Goal: Information Seeking & Learning: Compare options

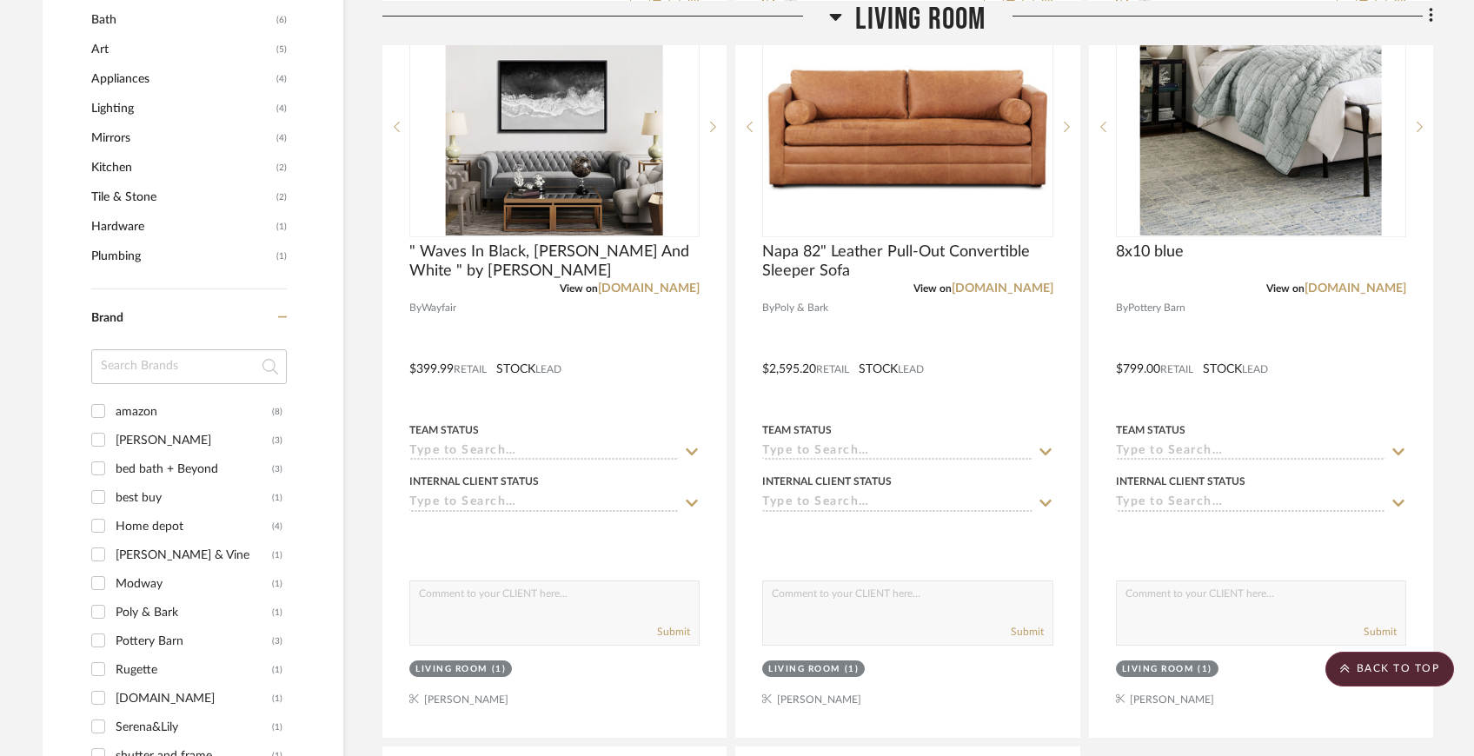
scroll to position [1298, 0]
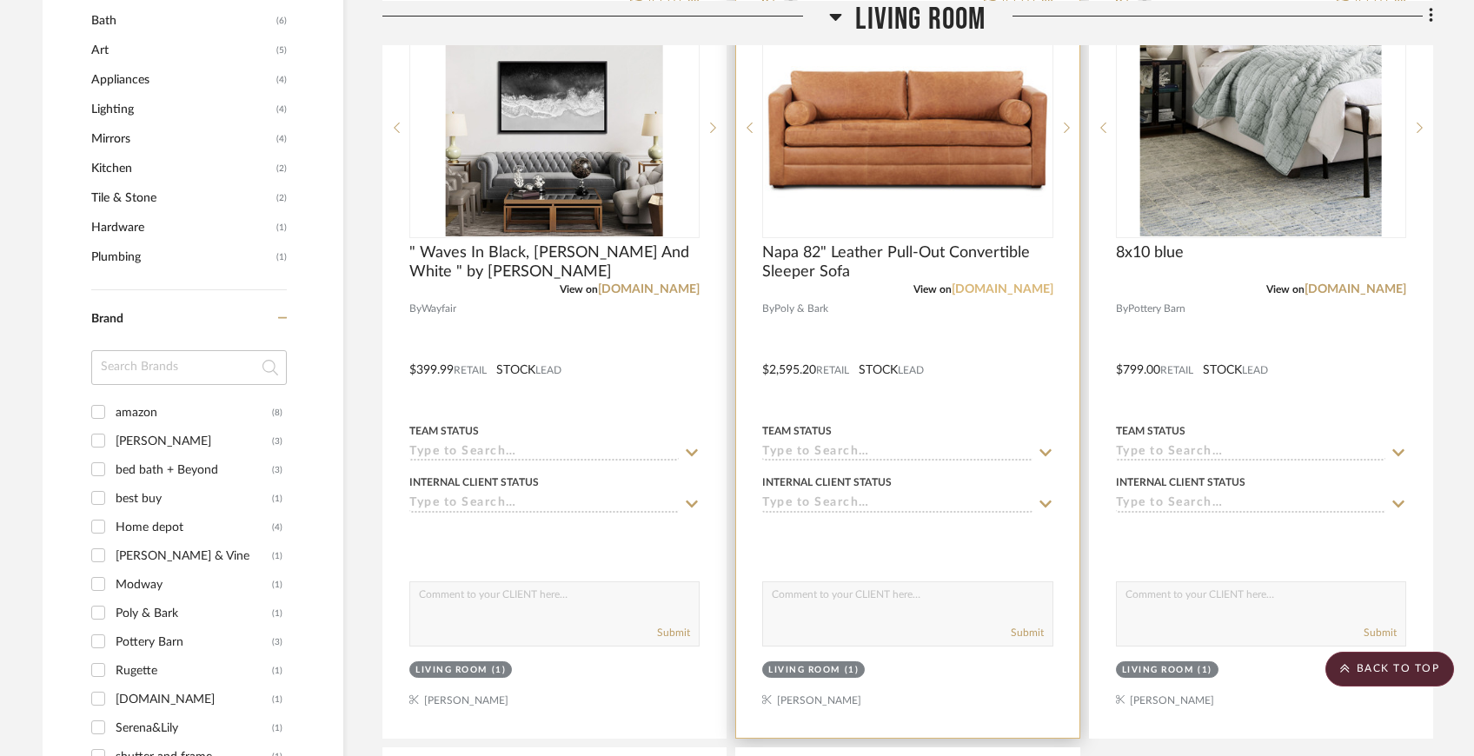
click at [1010, 290] on link "[DOMAIN_NAME]" at bounding box center [1003, 289] width 102 height 12
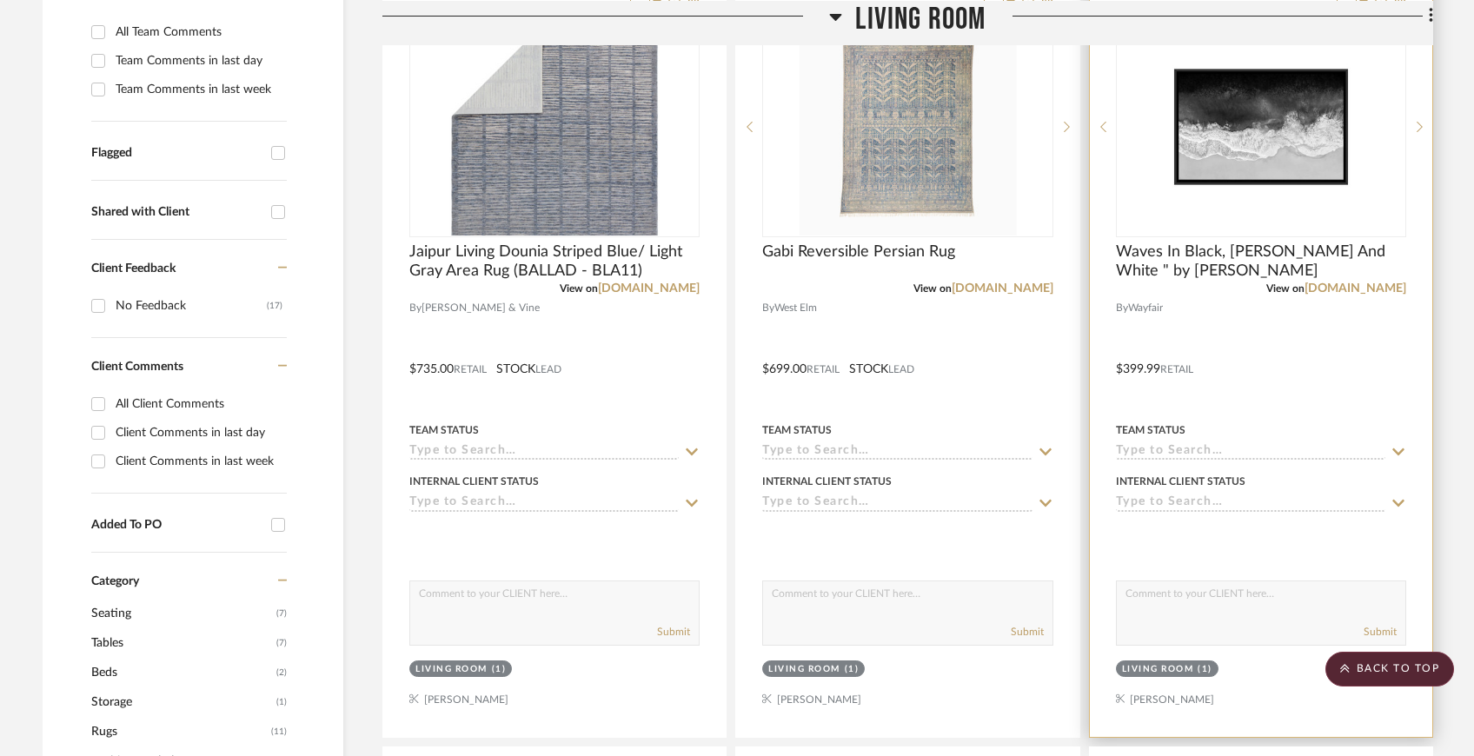
scroll to position [519, 0]
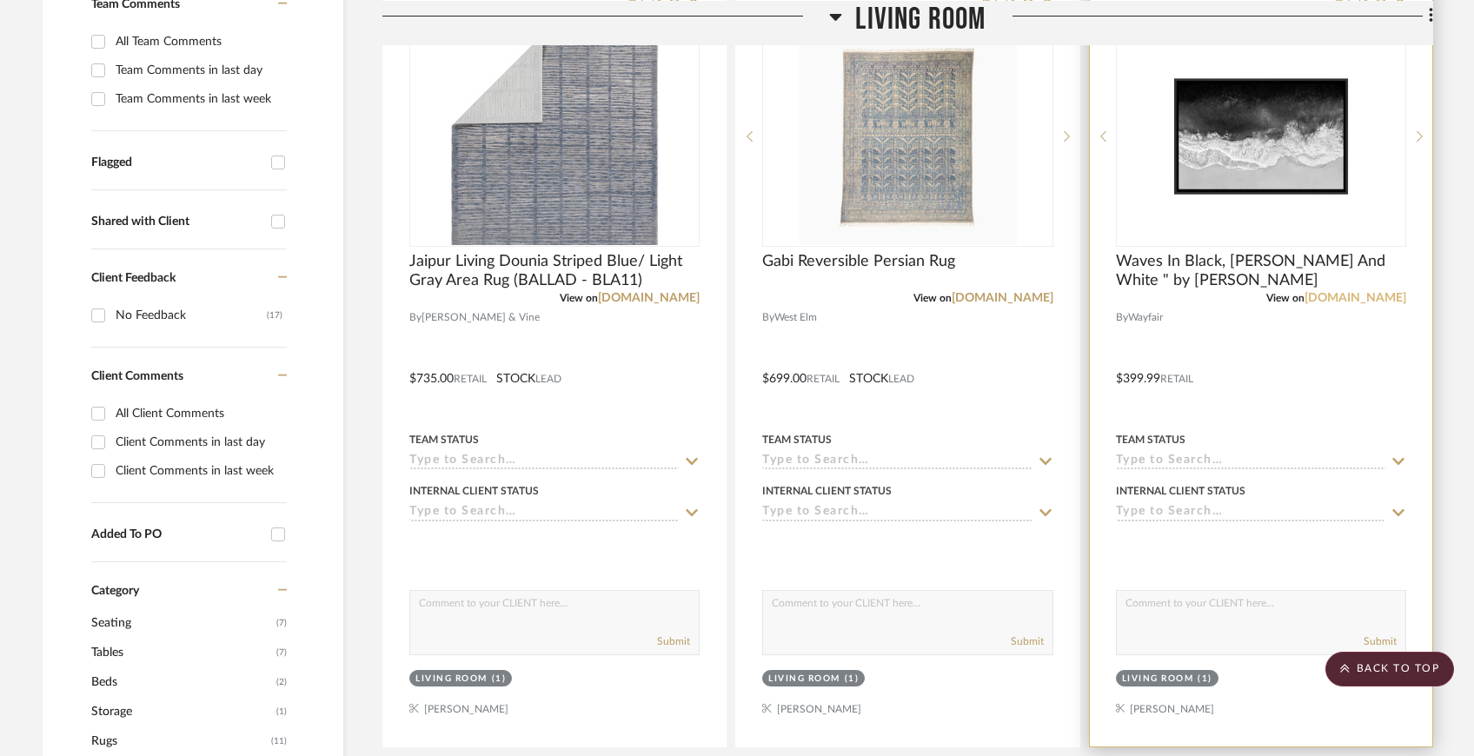
click at [1369, 295] on link "[DOMAIN_NAME]" at bounding box center [1355, 298] width 102 height 12
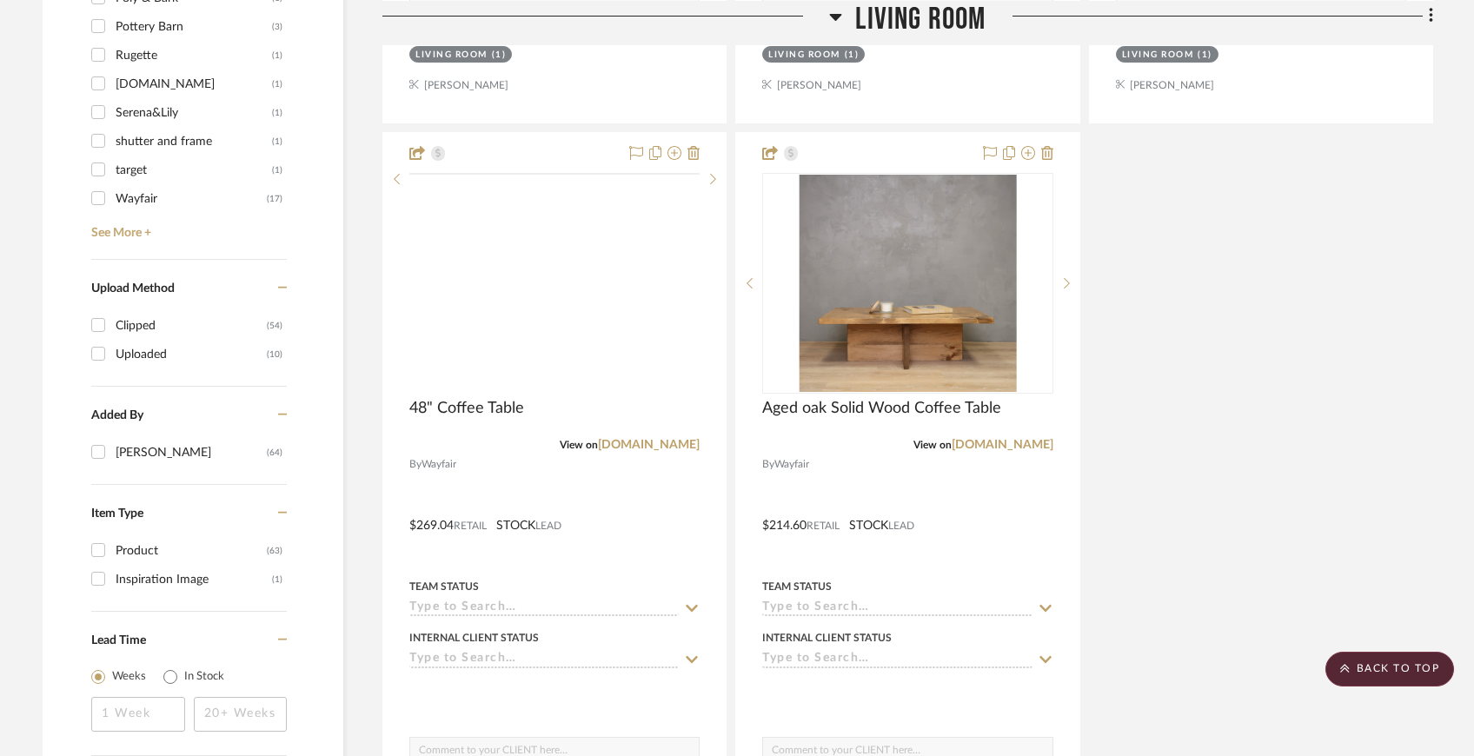
scroll to position [1931, 0]
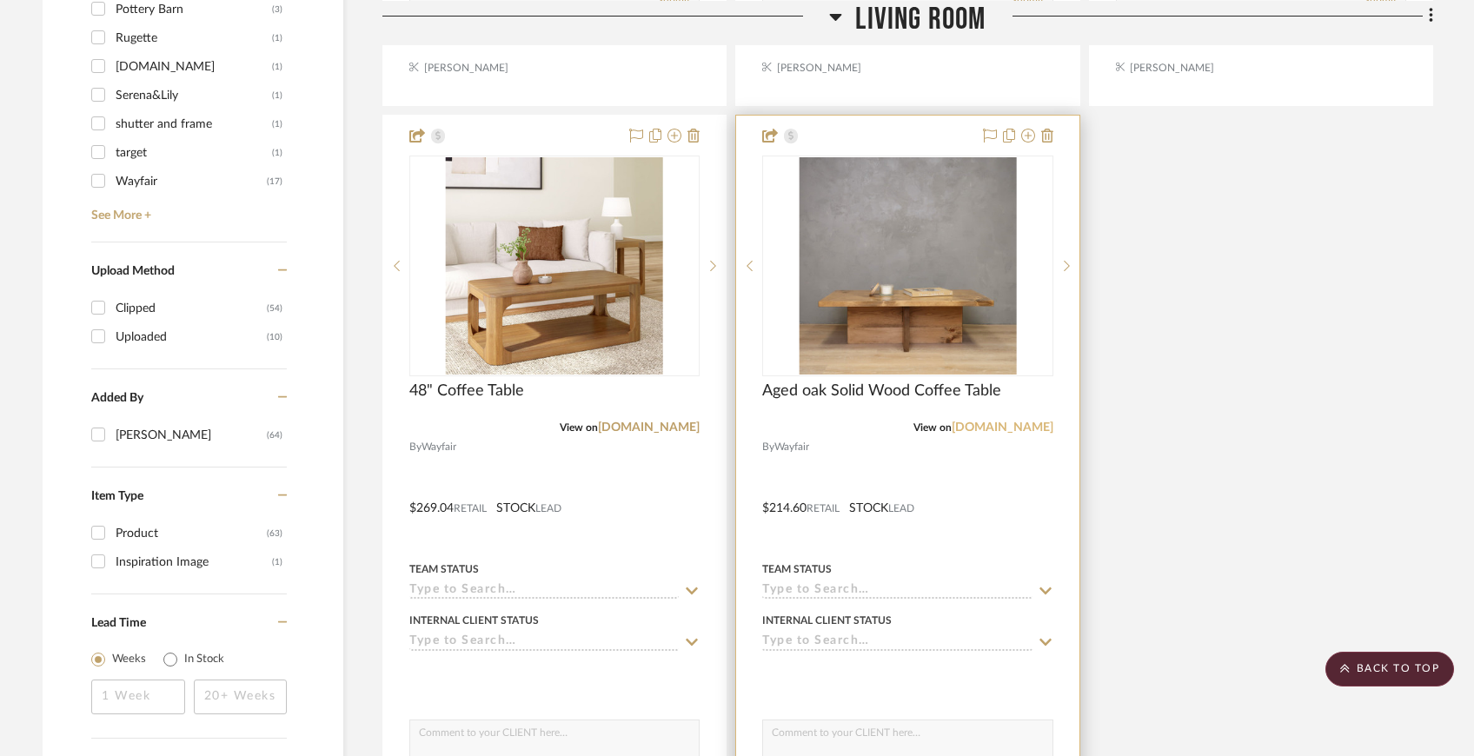
click at [1028, 424] on link "[DOMAIN_NAME]" at bounding box center [1003, 427] width 102 height 12
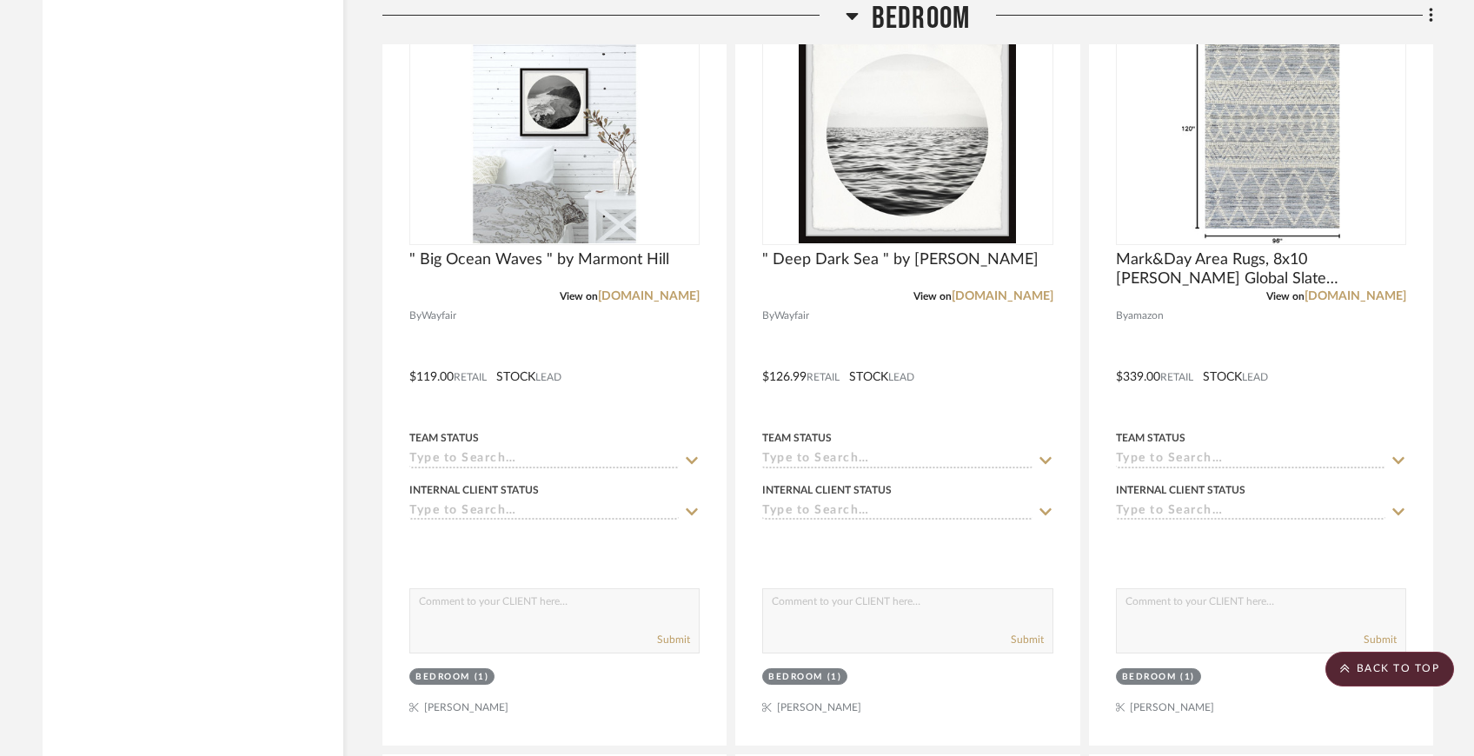
scroll to position [7901, 0]
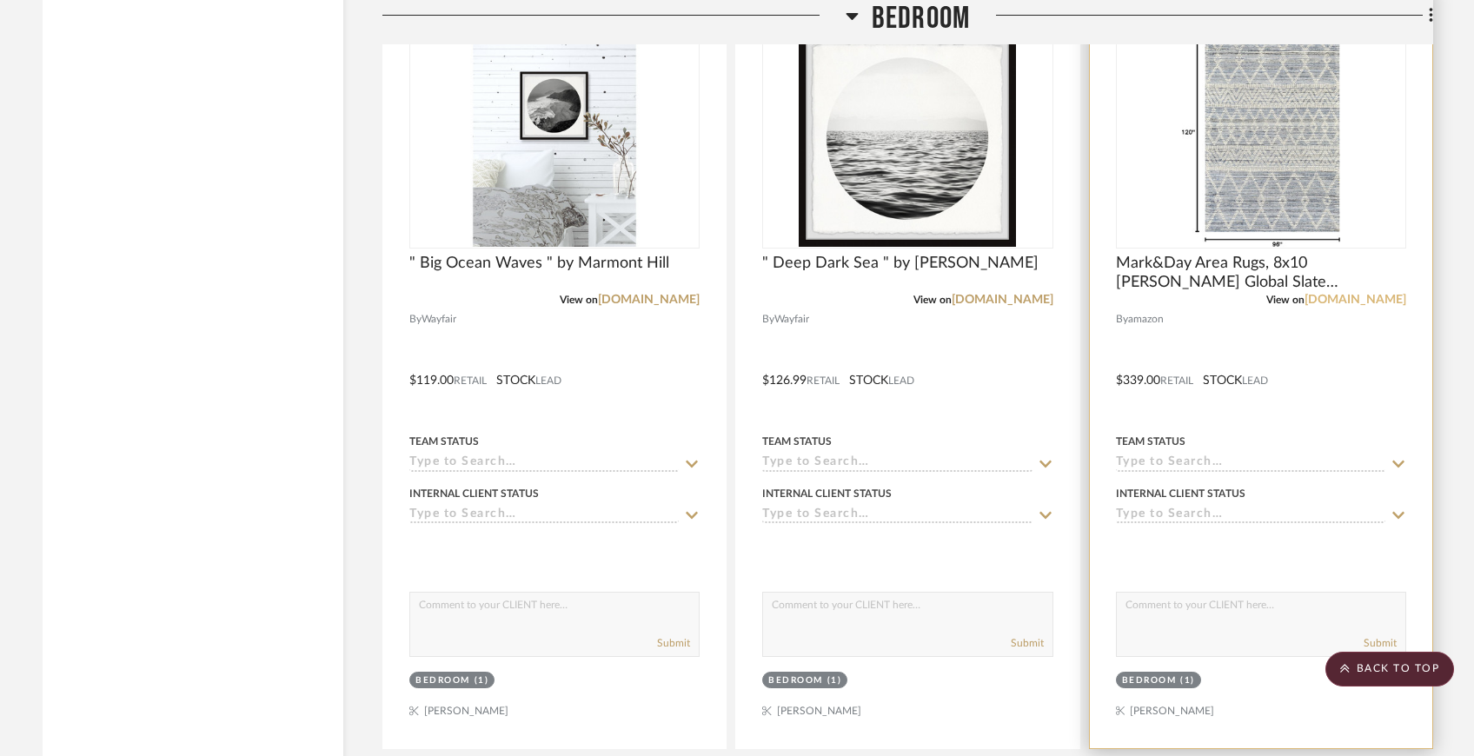
click at [1386, 295] on link "[DOMAIN_NAME]" at bounding box center [1355, 300] width 102 height 12
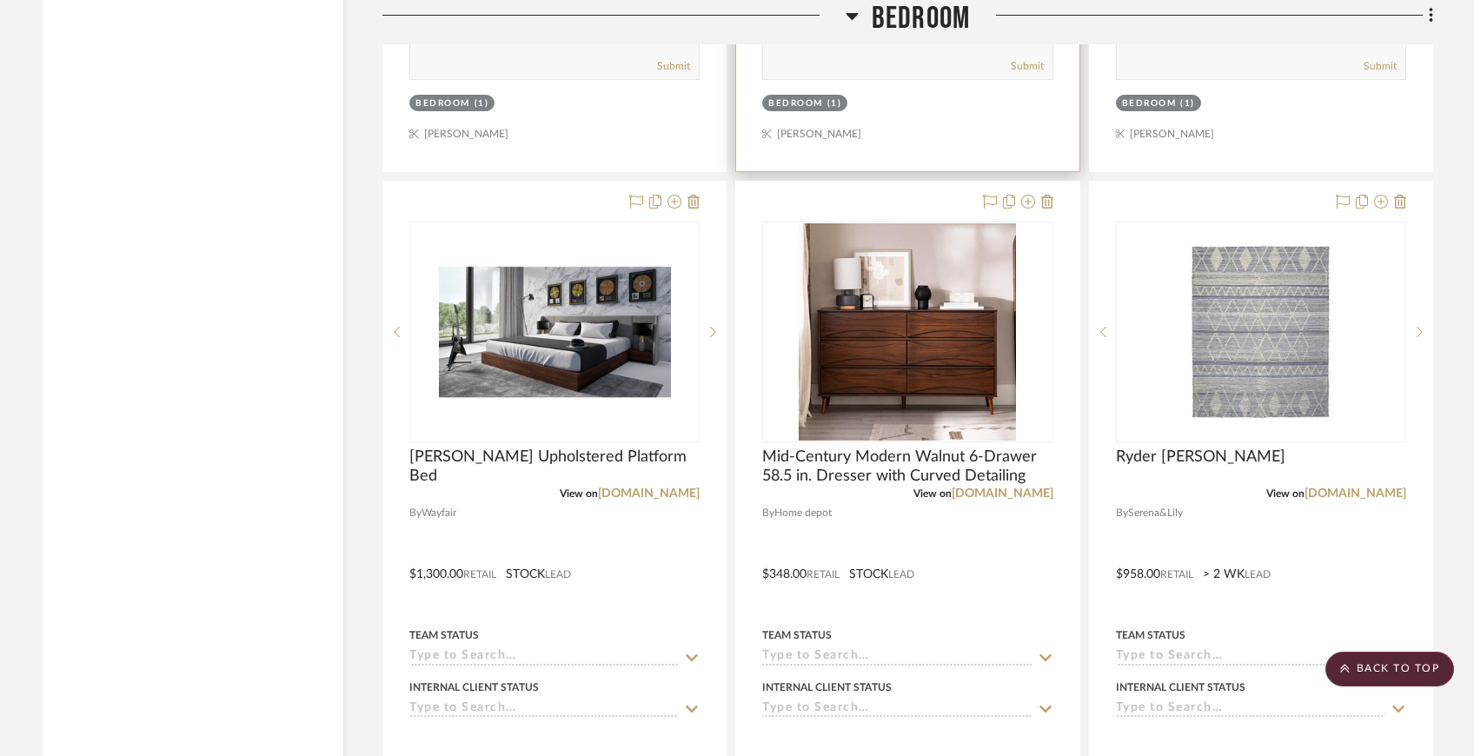
scroll to position [8616, 0]
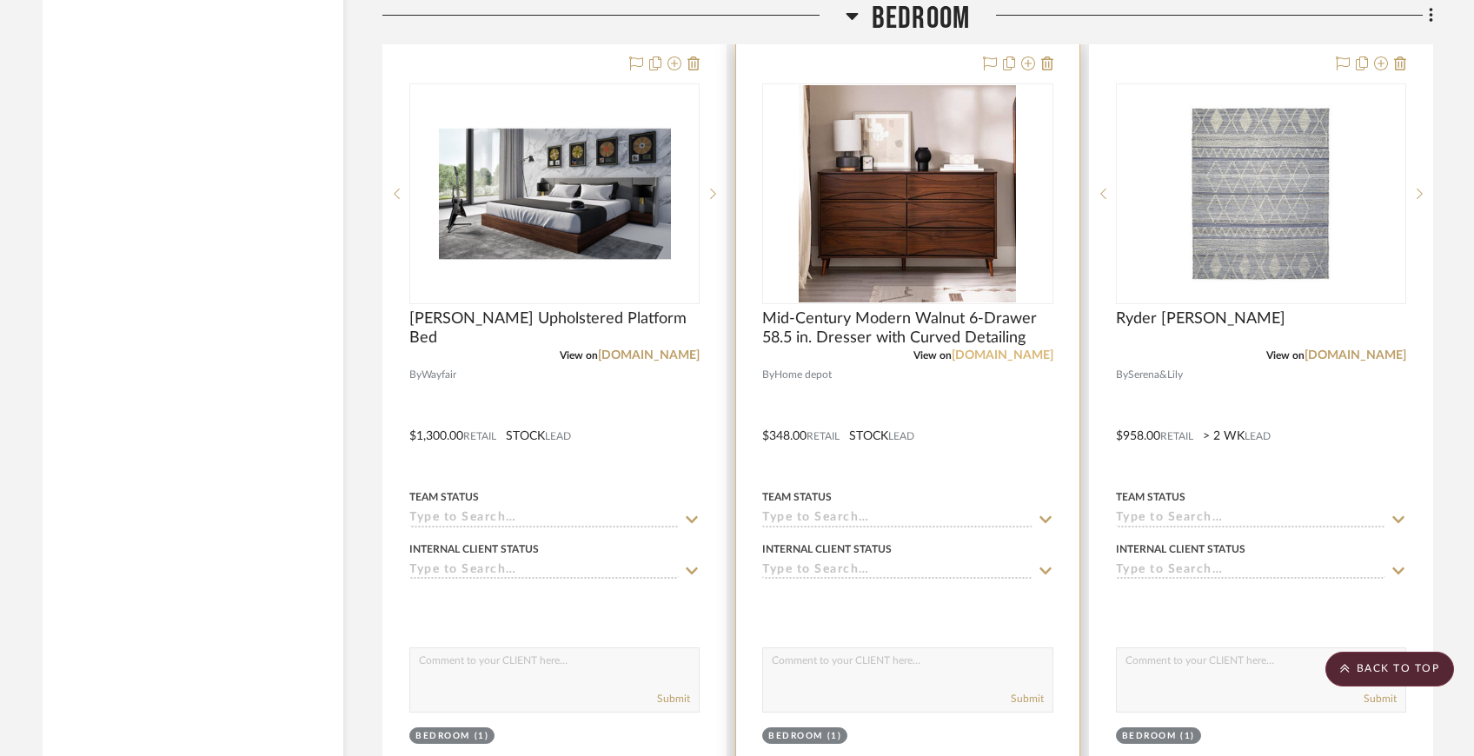
click at [994, 350] on link "[DOMAIN_NAME]" at bounding box center [1003, 355] width 102 height 12
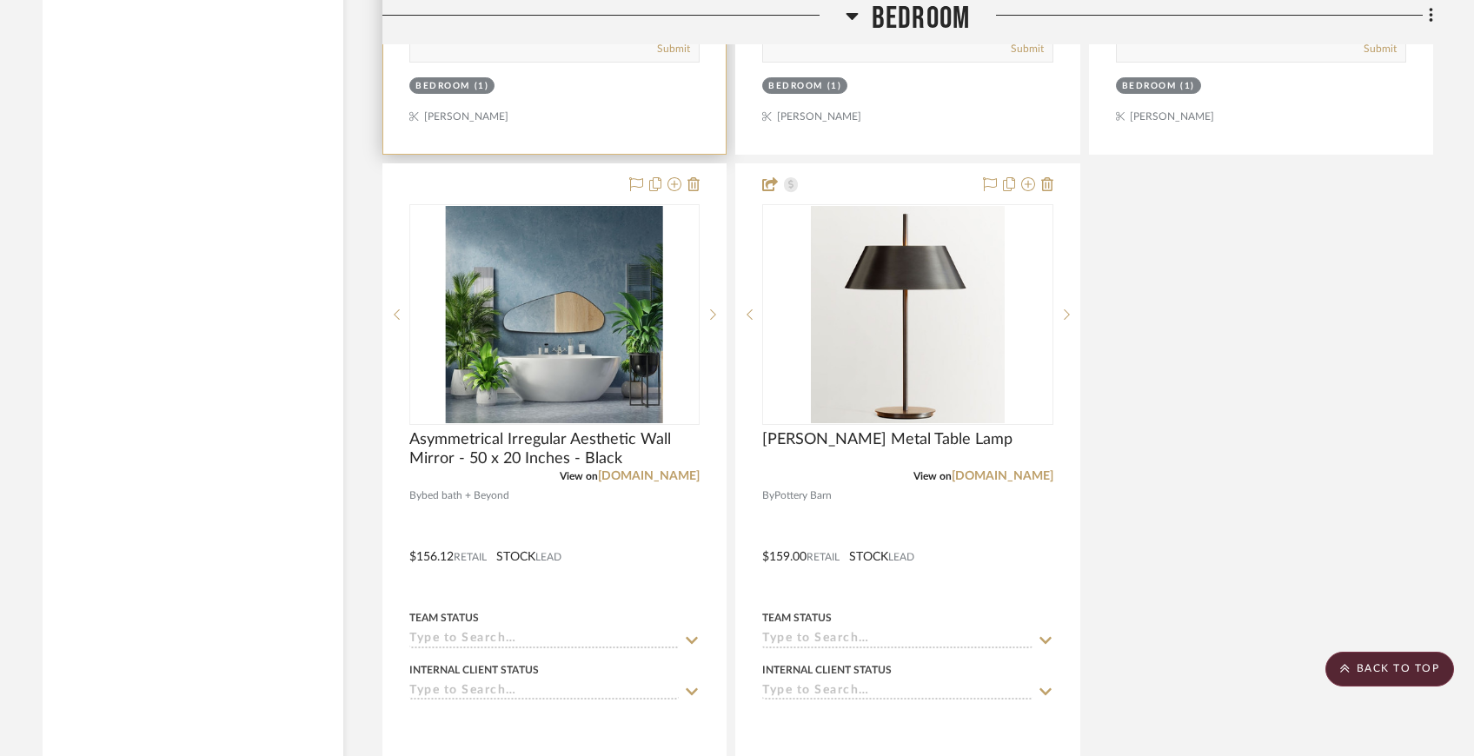
scroll to position [9272, 0]
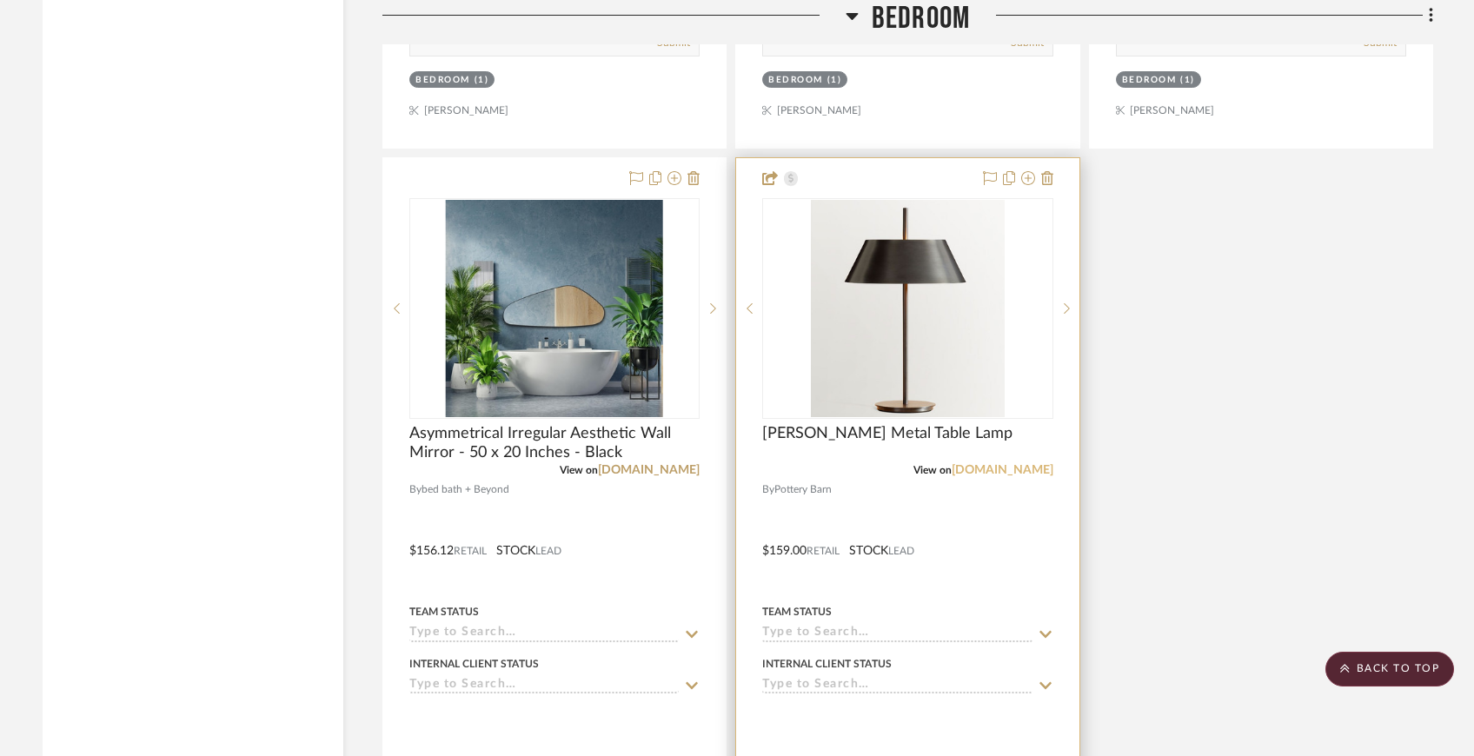
click at [987, 465] on link "[DOMAIN_NAME]" at bounding box center [1003, 470] width 102 height 12
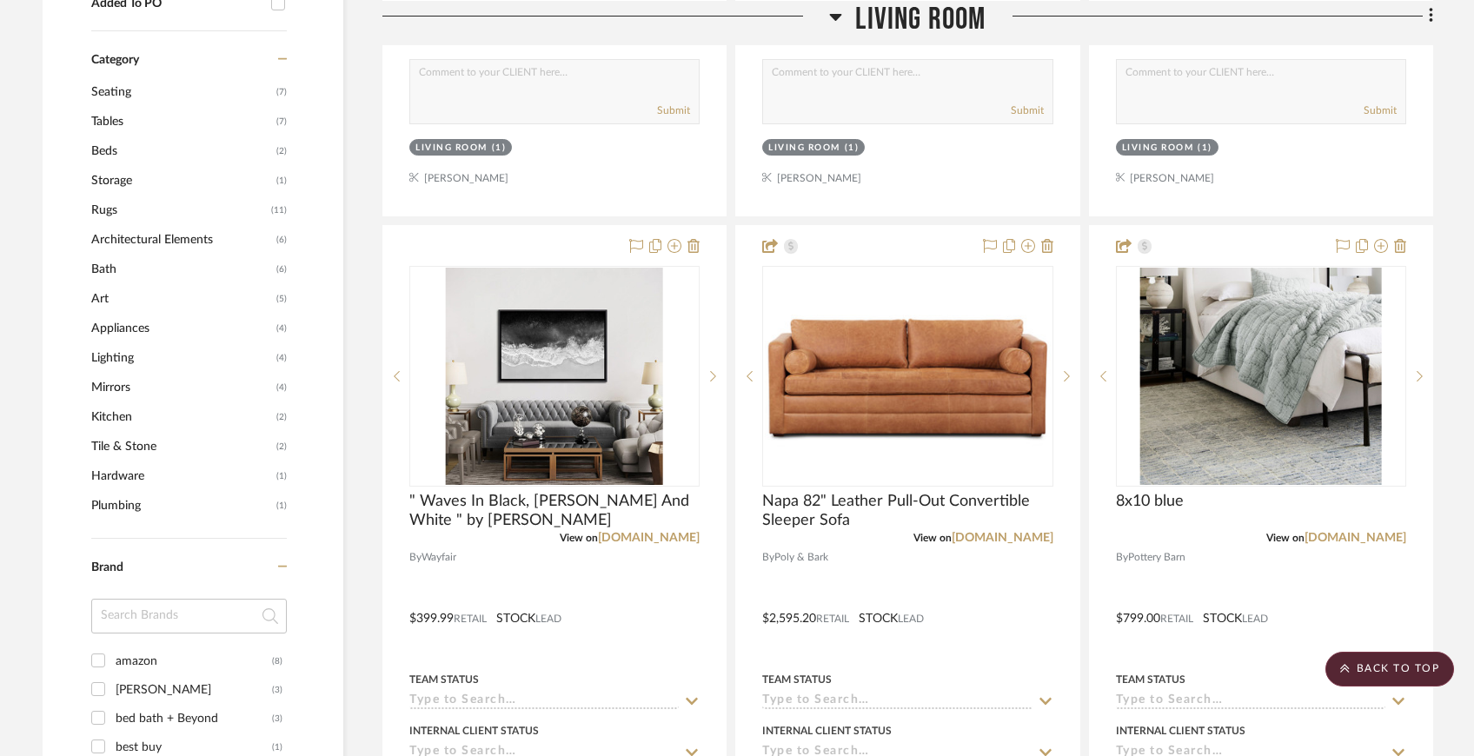
scroll to position [1095, 0]
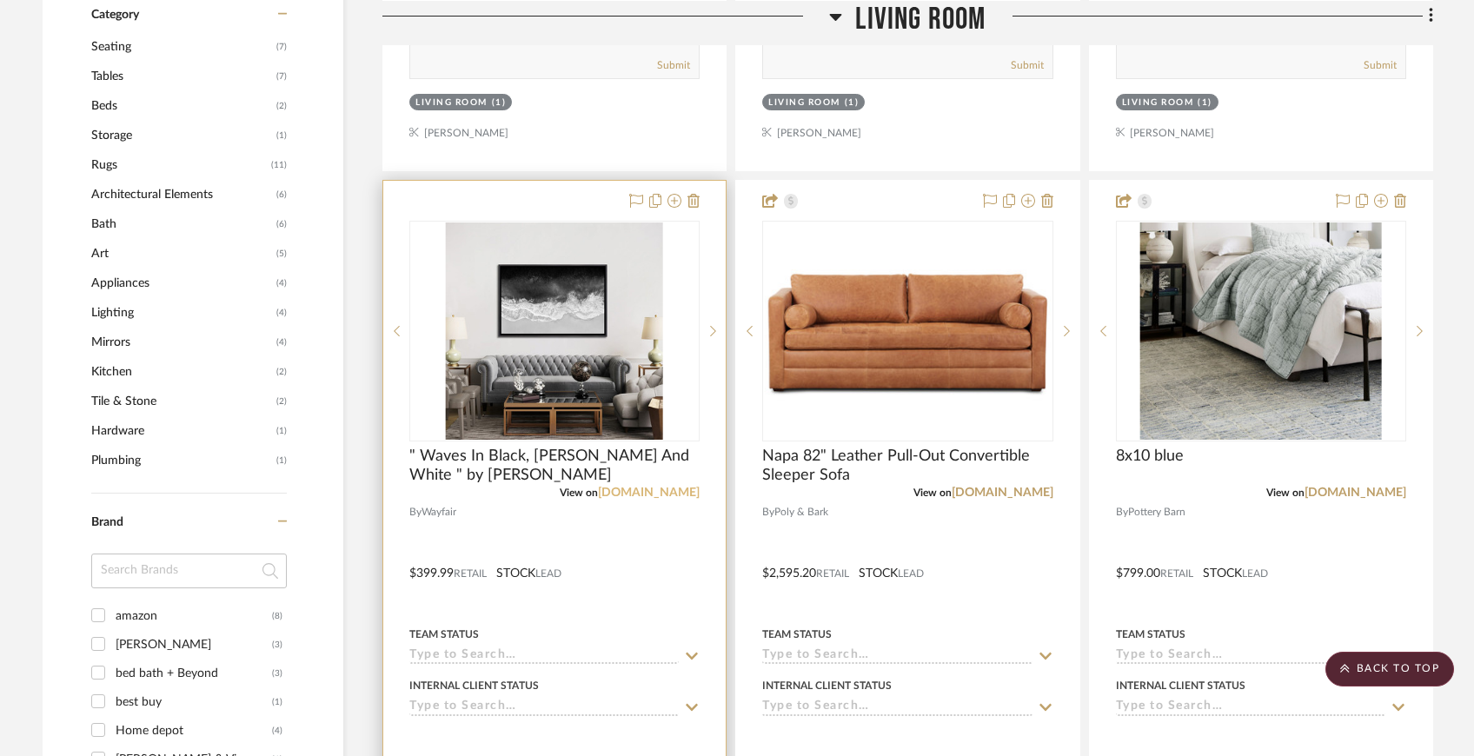
click at [660, 495] on link "[DOMAIN_NAME]" at bounding box center [649, 493] width 102 height 12
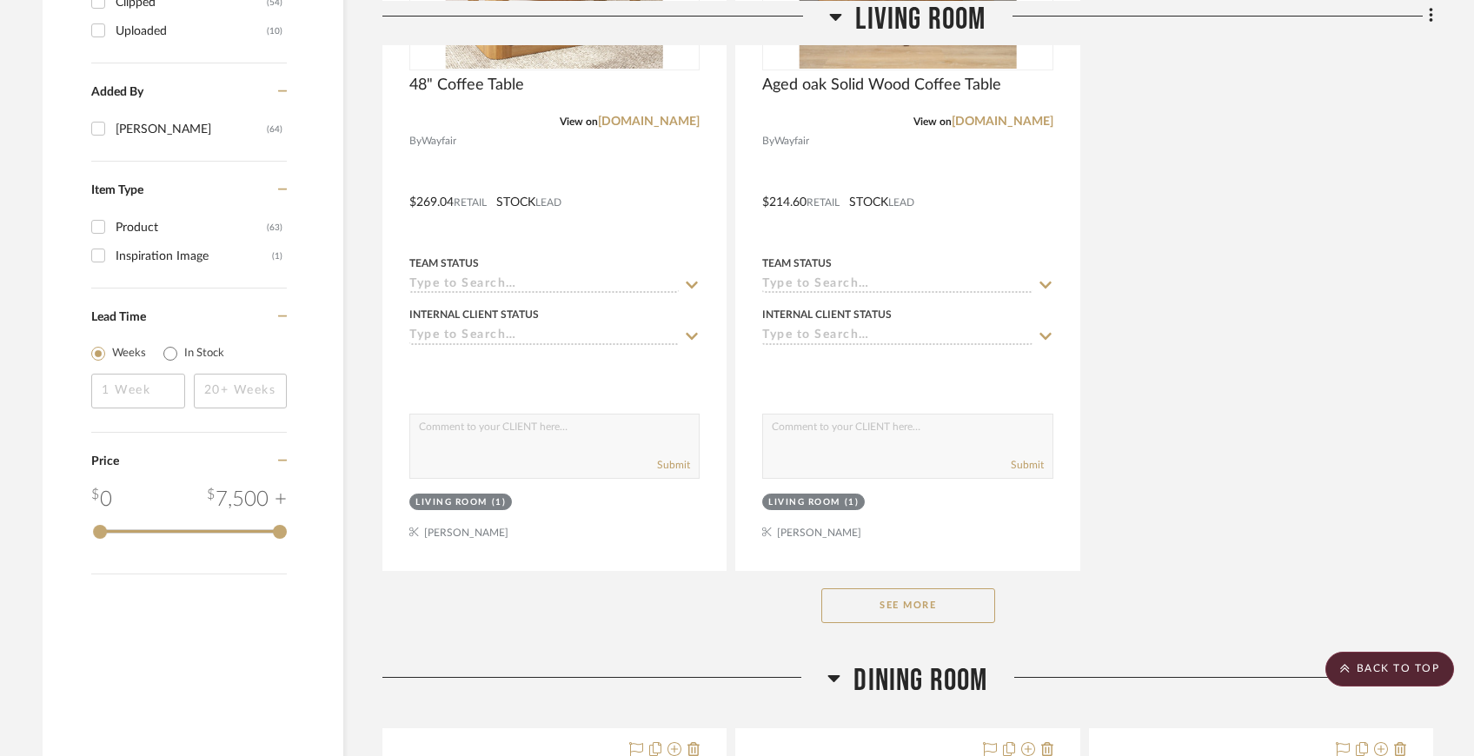
scroll to position [2363, 0]
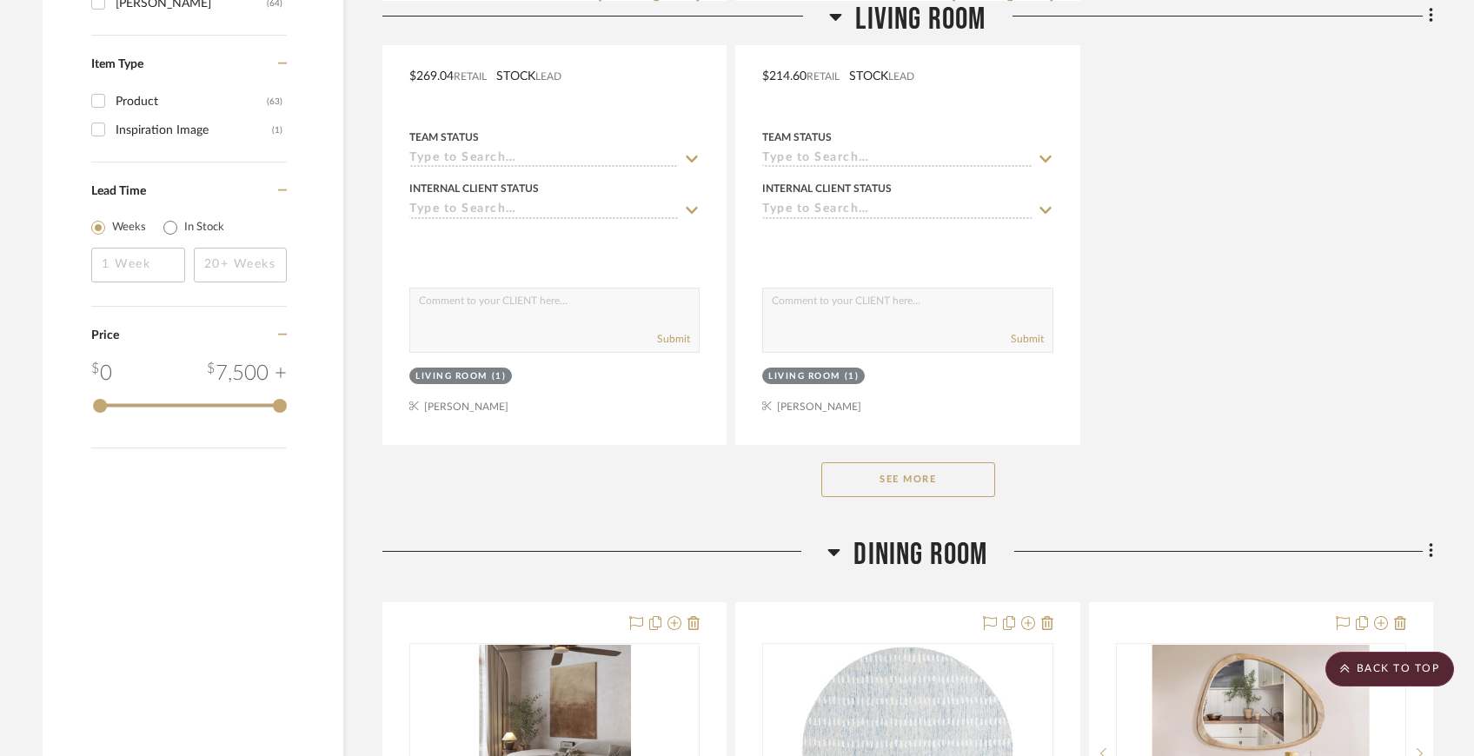
click at [935, 488] on button "See More" at bounding box center [908, 479] width 174 height 35
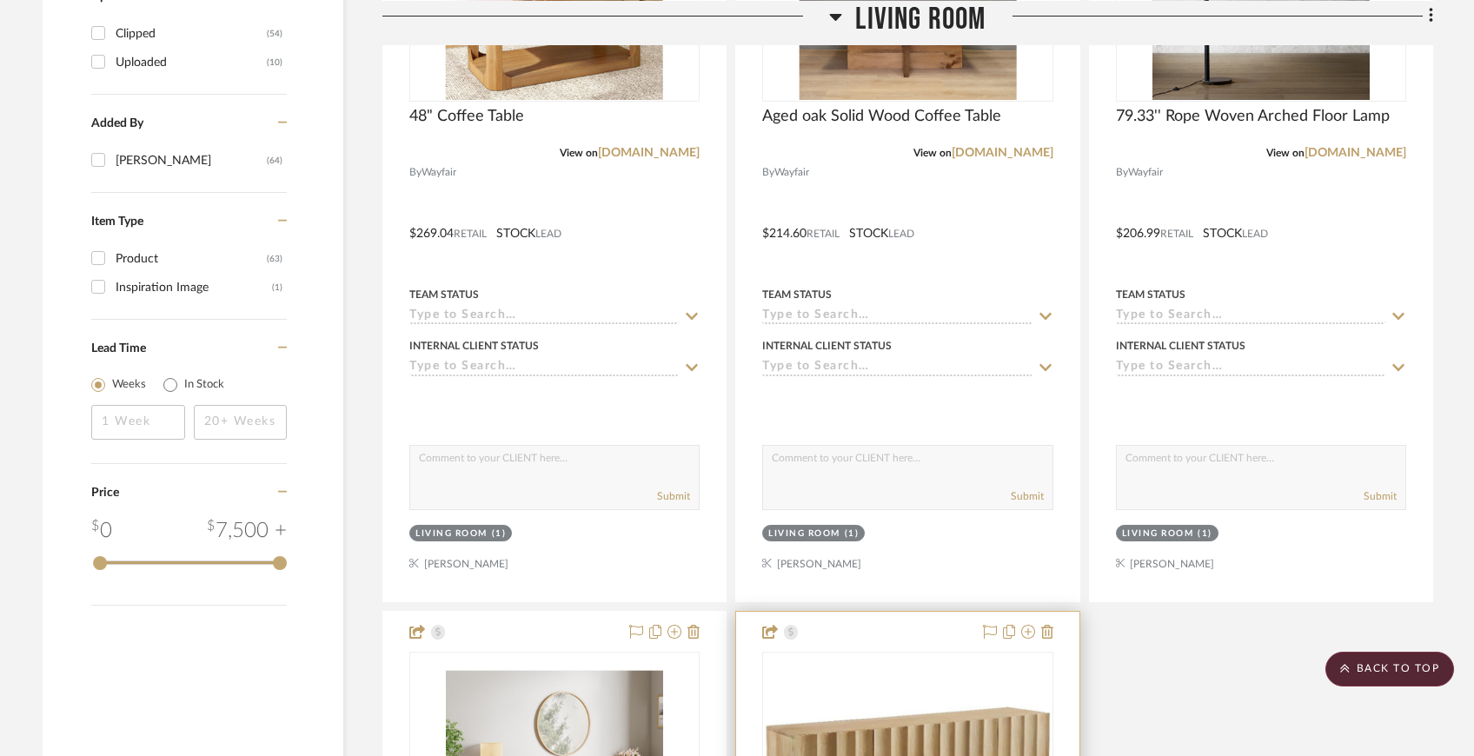
scroll to position [2210, 0]
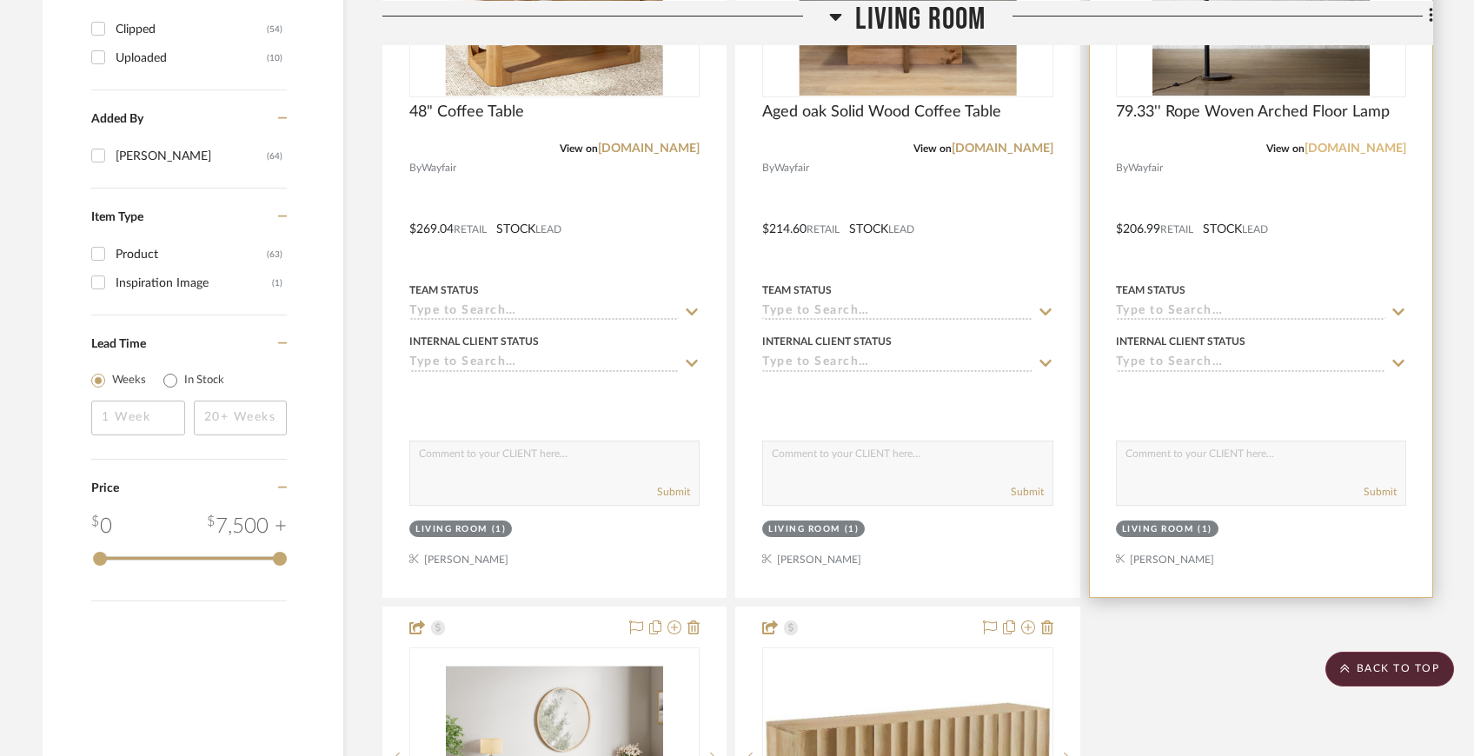
click at [1373, 145] on link "[DOMAIN_NAME]" at bounding box center [1355, 149] width 102 height 12
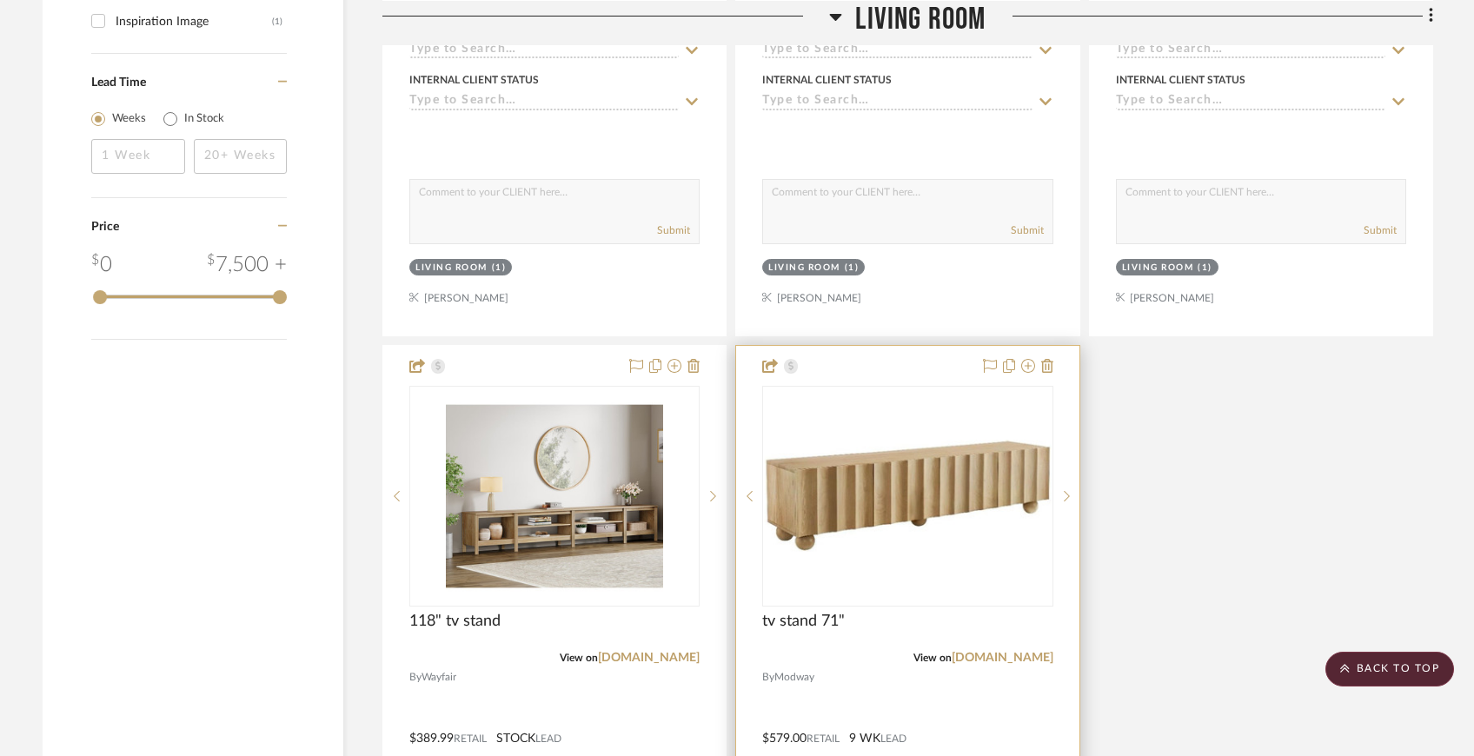
scroll to position [2566, 0]
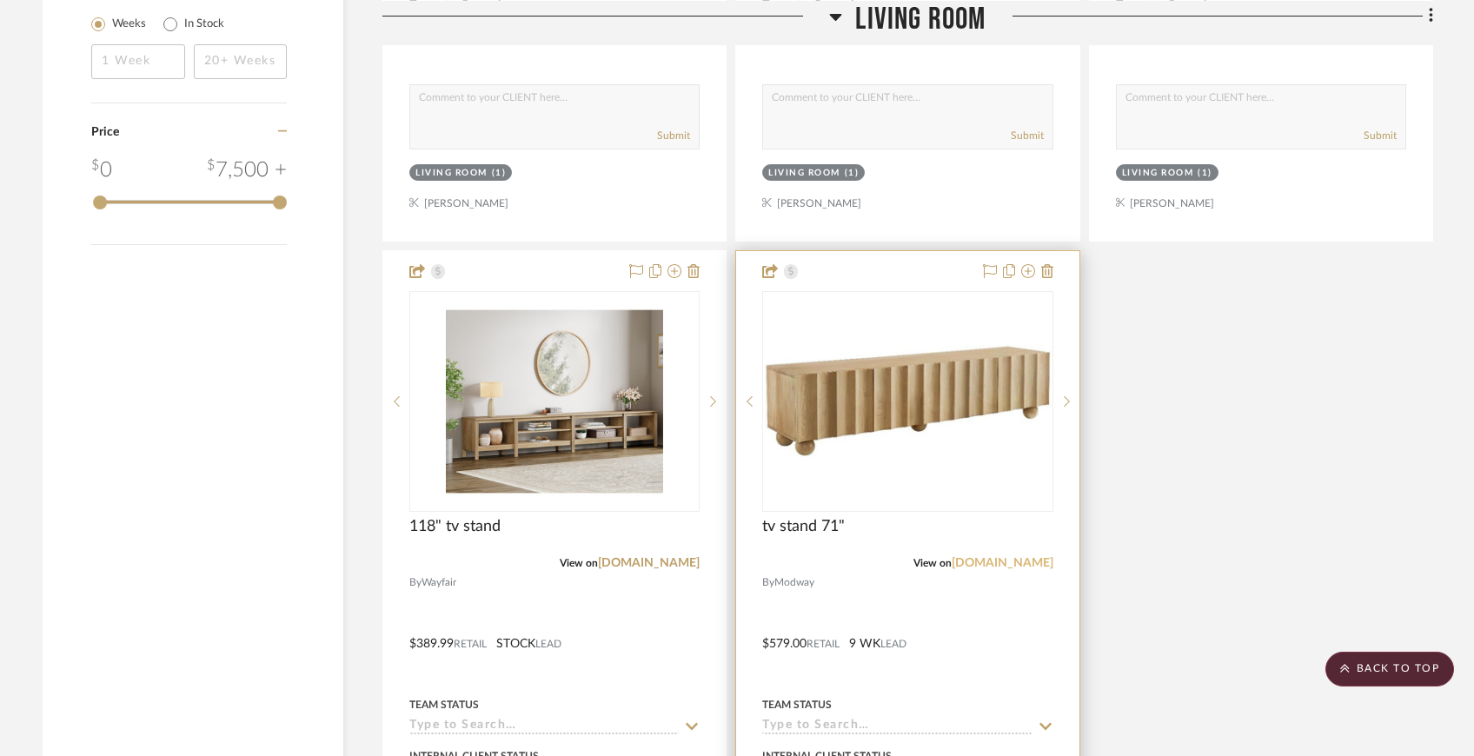
click at [999, 561] on link "[DOMAIN_NAME]" at bounding box center [1003, 563] width 102 height 12
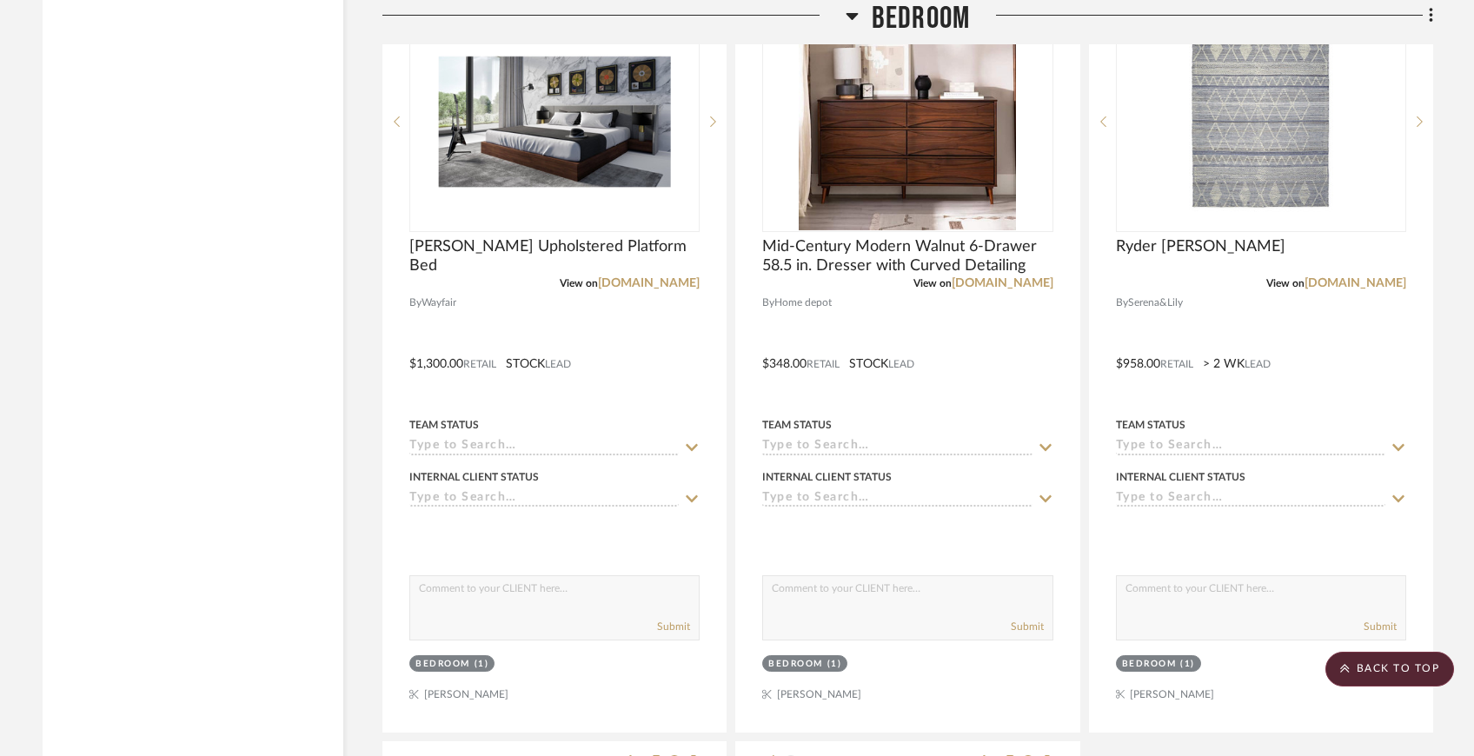
scroll to position [9450, 0]
